Goal: Navigation & Orientation: Find specific page/section

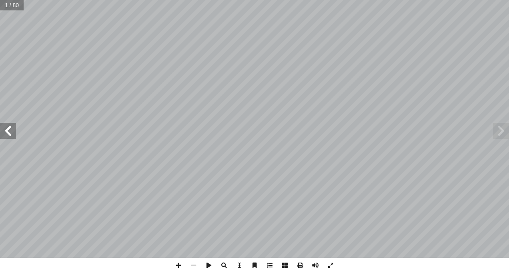
click at [6, 130] on span at bounding box center [8, 131] width 16 height 16
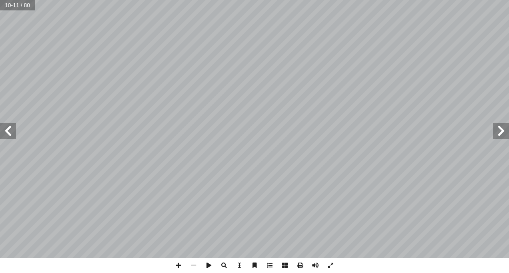
click at [8, 129] on span at bounding box center [8, 131] width 16 height 16
click at [6, 129] on span at bounding box center [8, 131] width 16 height 16
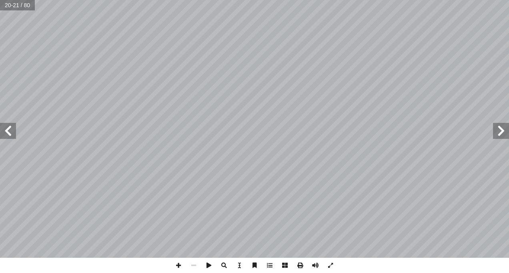
click at [6, 129] on span at bounding box center [8, 131] width 16 height 16
click at [6, 130] on span at bounding box center [8, 131] width 16 height 16
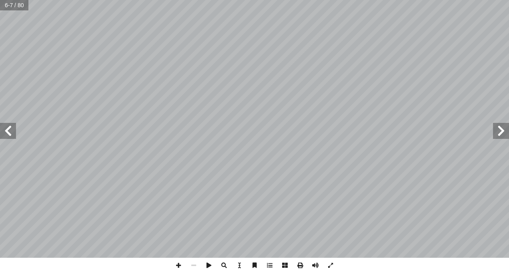
click at [6, 130] on span at bounding box center [8, 131] width 16 height 16
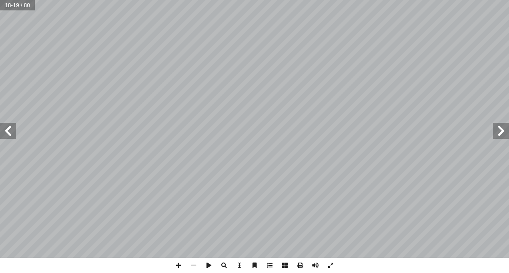
click at [6, 130] on span at bounding box center [8, 131] width 16 height 16
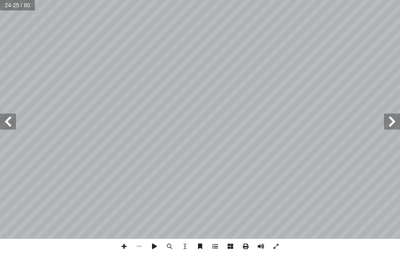
click at [139, 247] on span at bounding box center [139, 246] width 15 height 15
click at [123, 245] on span at bounding box center [123, 246] width 15 height 15
